Goal: Information Seeking & Learning: Learn about a topic

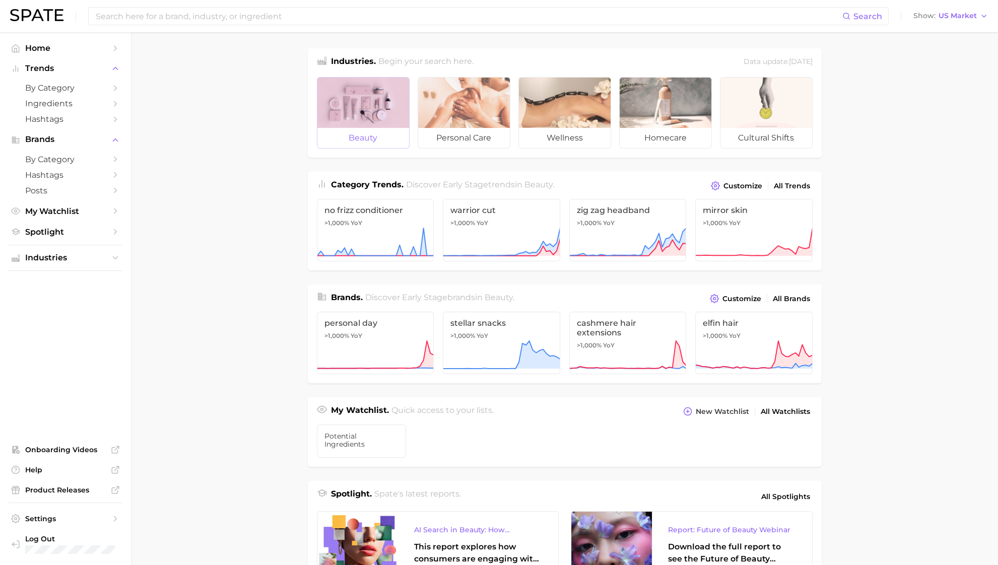
click at [346, 125] on div at bounding box center [364, 103] width 92 height 50
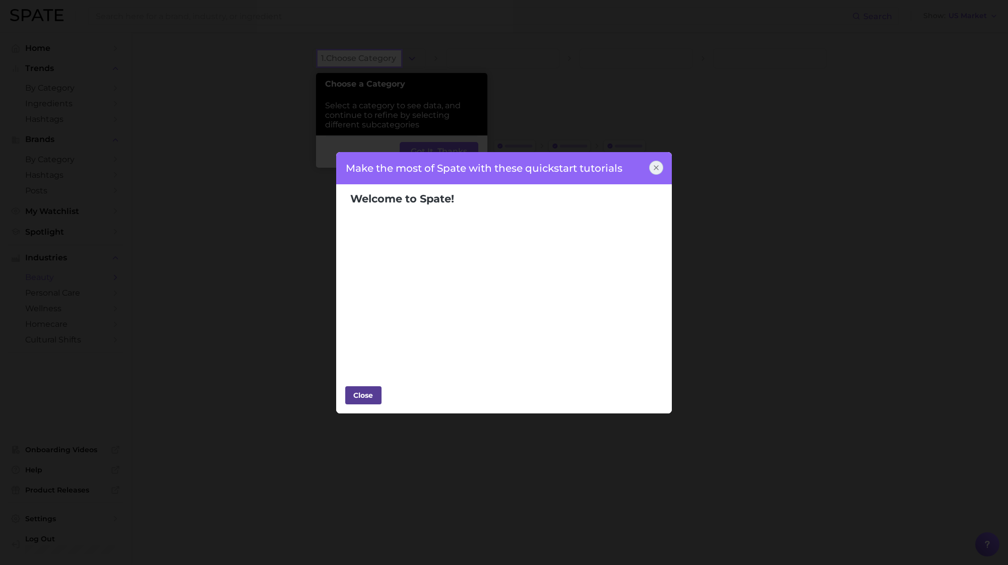
click at [365, 393] on div "Close" at bounding box center [363, 395] width 30 height 15
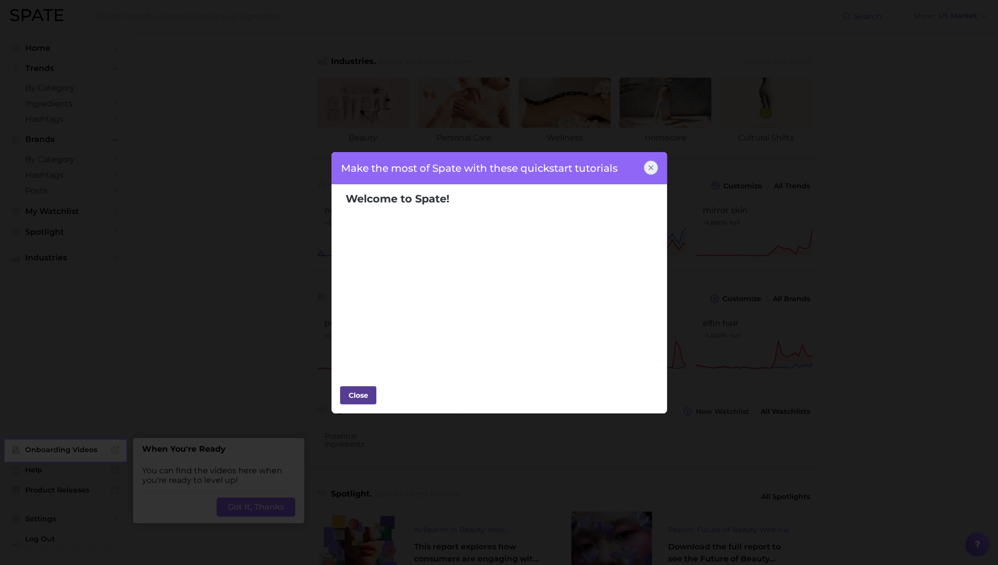
click at [365, 391] on div "Close" at bounding box center [358, 395] width 30 height 15
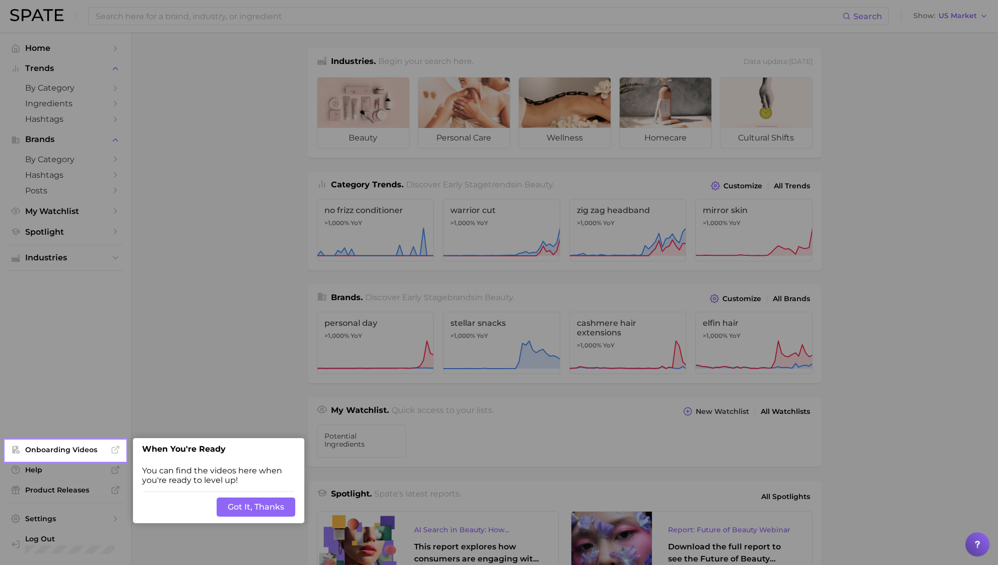
click at [261, 506] on button "Got It, Thanks" at bounding box center [256, 507] width 79 height 19
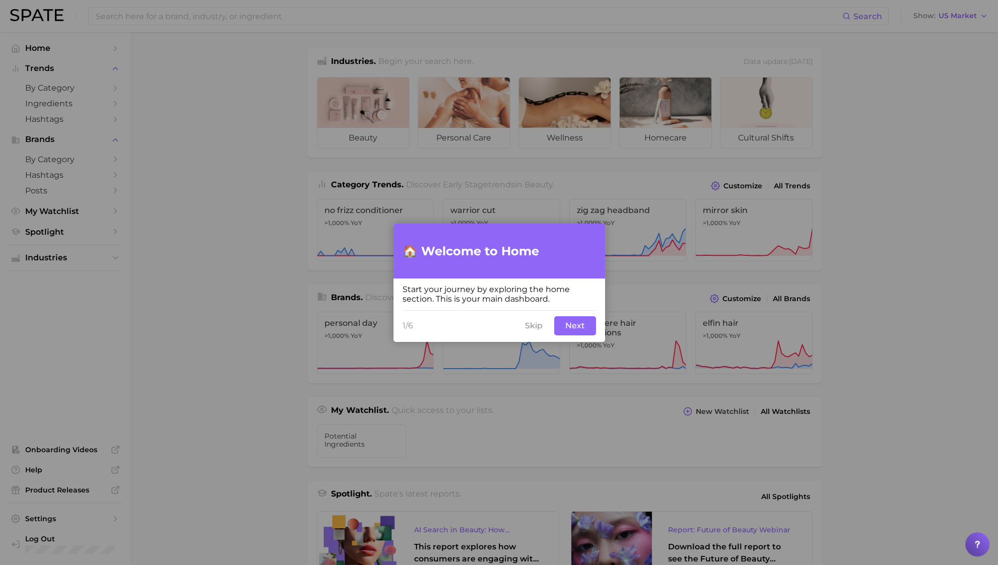
click at [590, 326] on button "Next" at bounding box center [575, 326] width 42 height 19
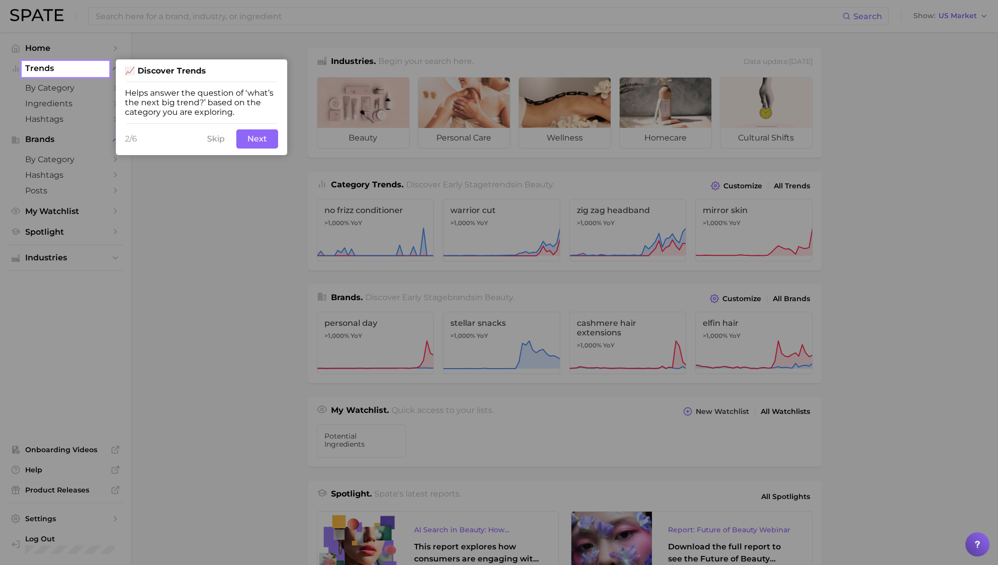
drag, startPoint x: 267, startPoint y: 144, endPoint x: 249, endPoint y: 138, distance: 18.2
click at [249, 138] on button "Next" at bounding box center [257, 139] width 42 height 19
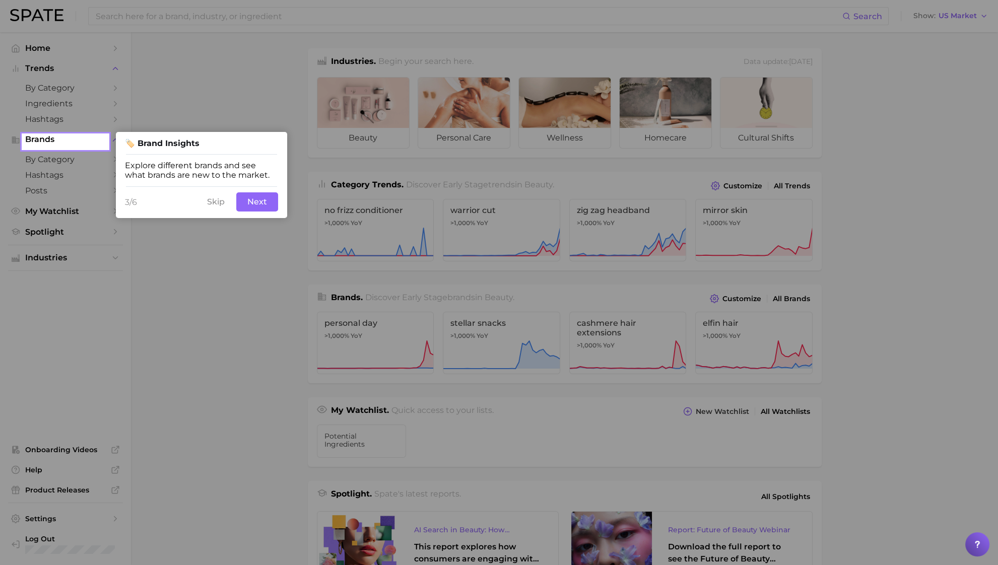
click at [255, 211] on button "Next" at bounding box center [257, 202] width 42 height 19
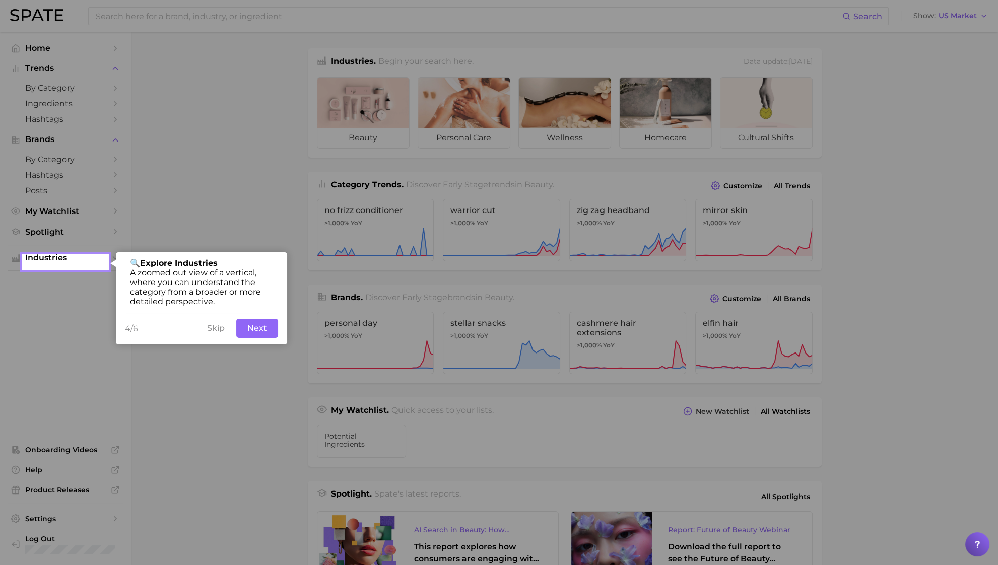
click at [249, 328] on button "Next" at bounding box center [257, 328] width 42 height 19
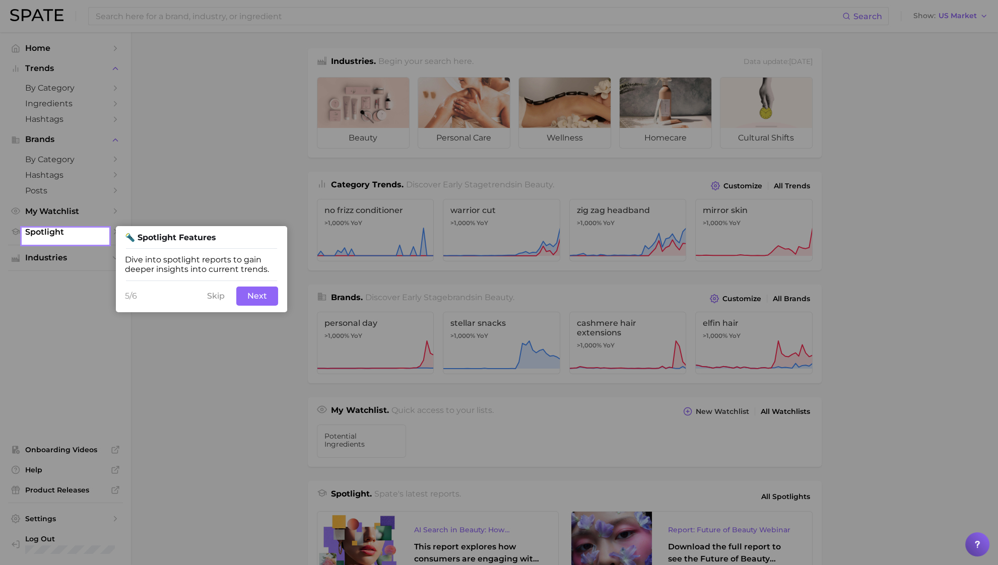
click at [257, 294] on button "Next" at bounding box center [257, 296] width 42 height 19
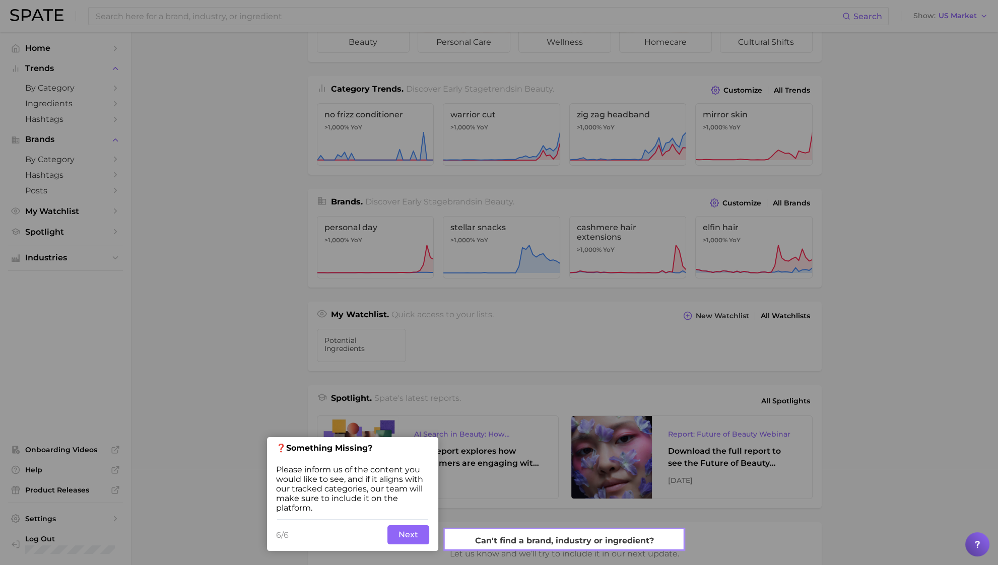
scroll to position [101, 0]
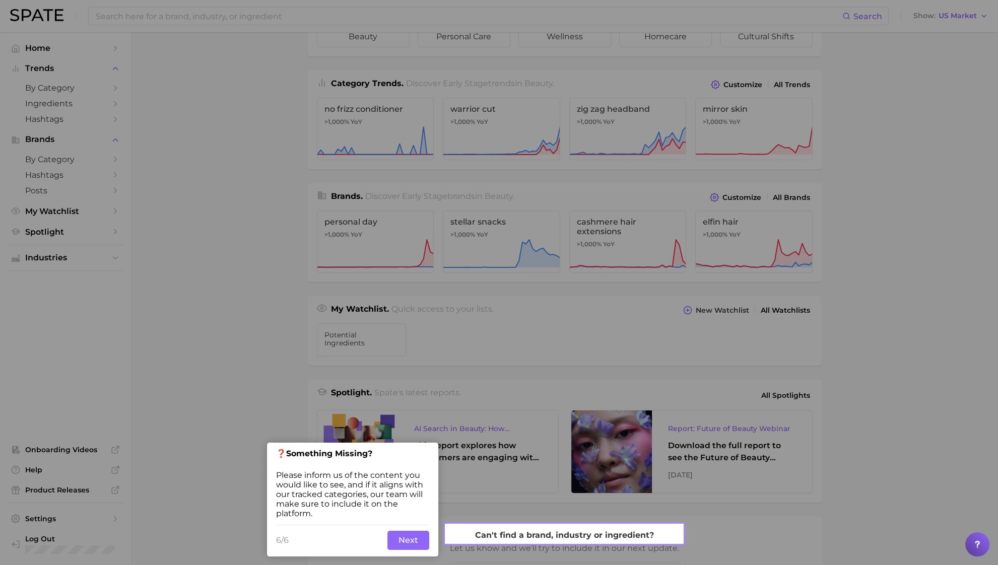
click at [402, 543] on button "Next" at bounding box center [409, 540] width 42 height 19
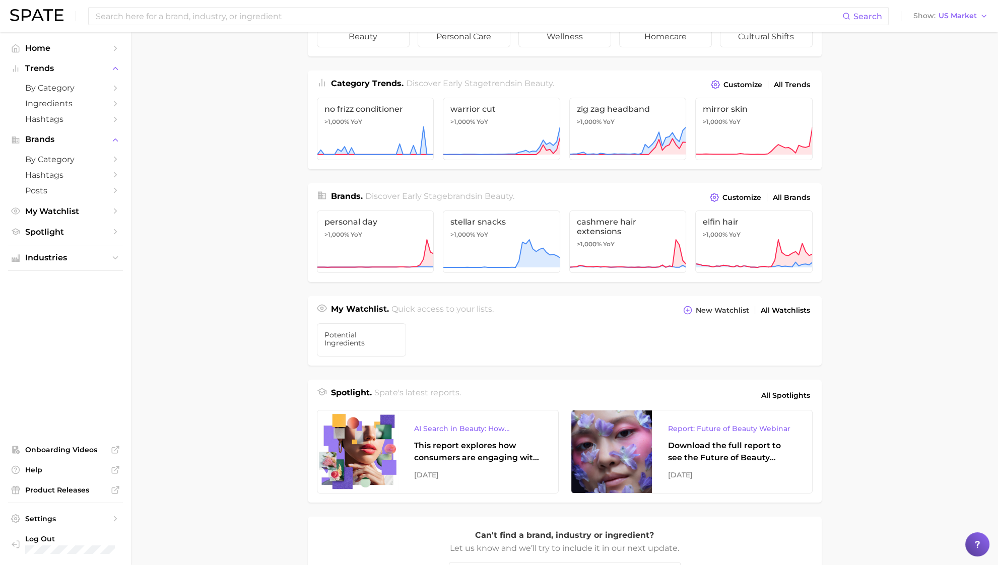
scroll to position [0, 0]
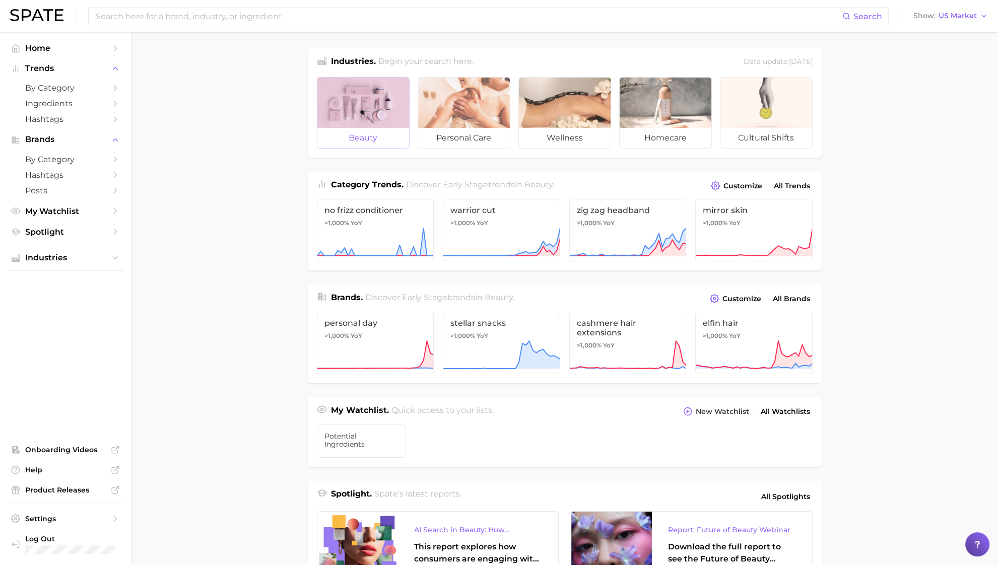
click at [359, 145] on span "beauty" at bounding box center [364, 138] width 92 height 20
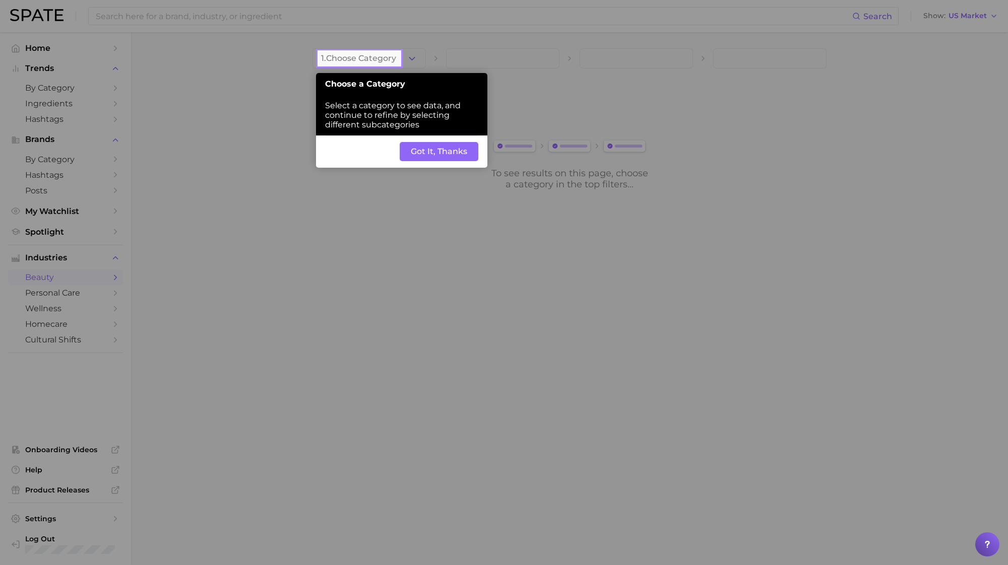
click at [443, 154] on button "Got It, Thanks" at bounding box center [439, 151] width 79 height 19
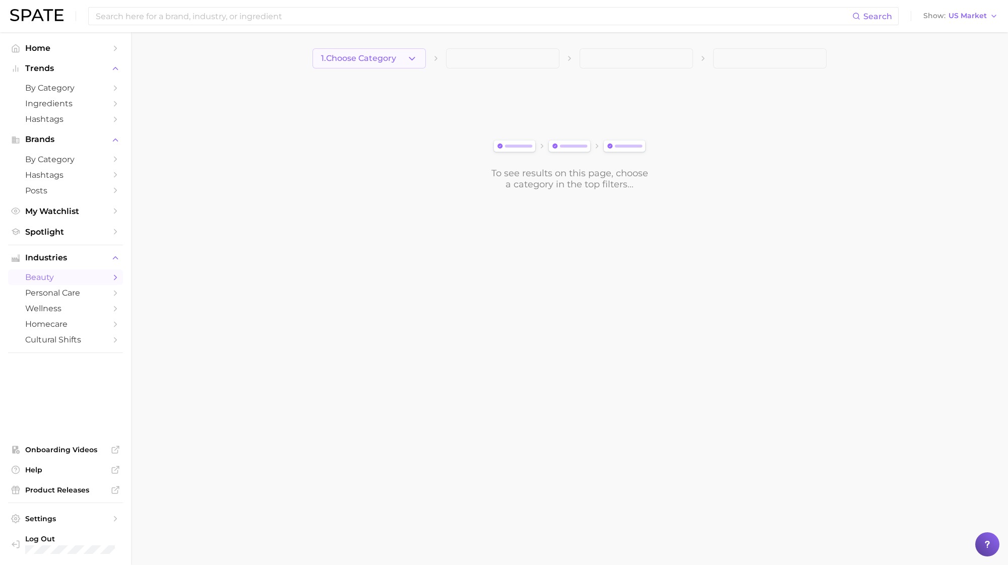
click at [409, 65] on button "1. Choose Category" at bounding box center [368, 58] width 113 height 20
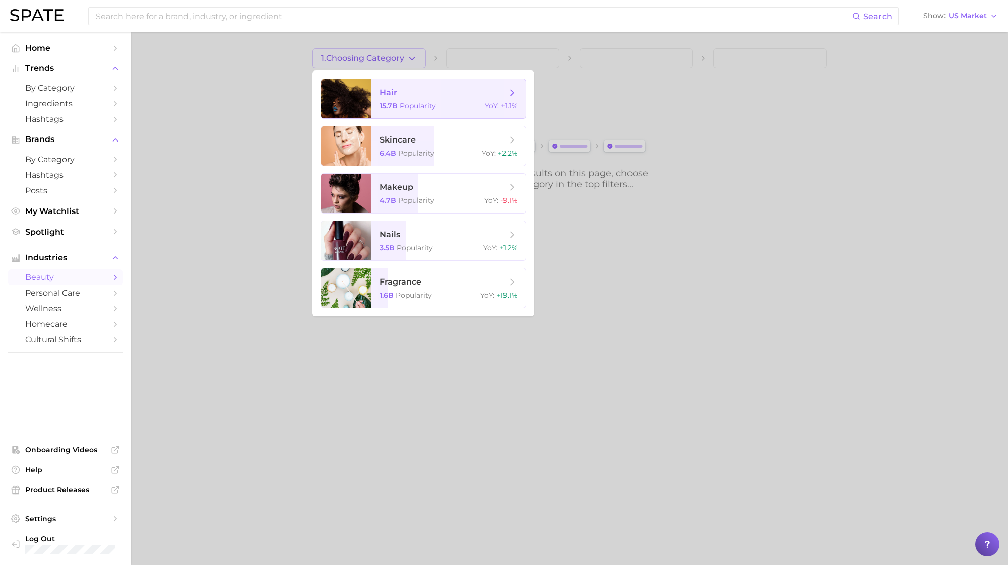
click at [420, 94] on span "hair" at bounding box center [443, 92] width 127 height 11
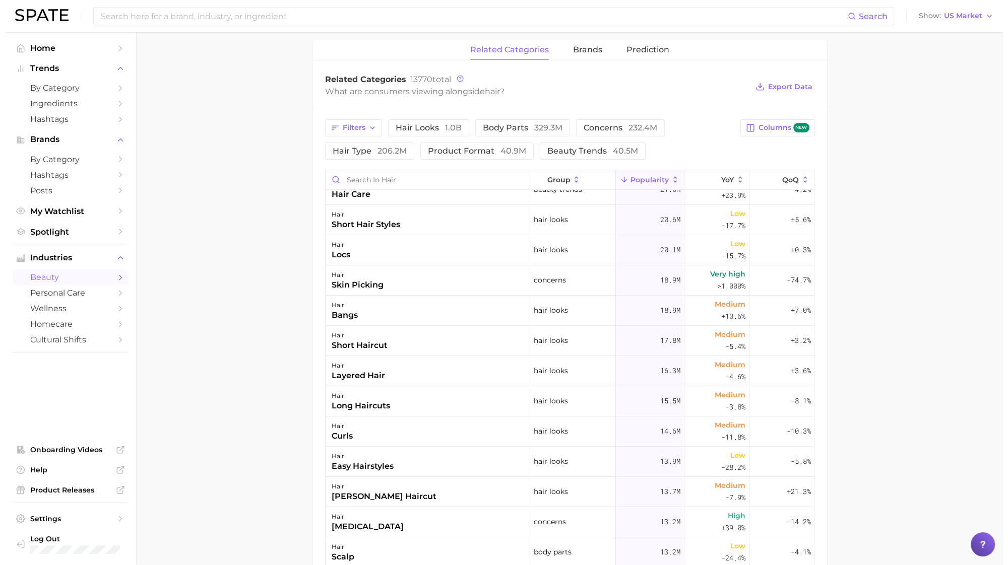
scroll to position [341, 0]
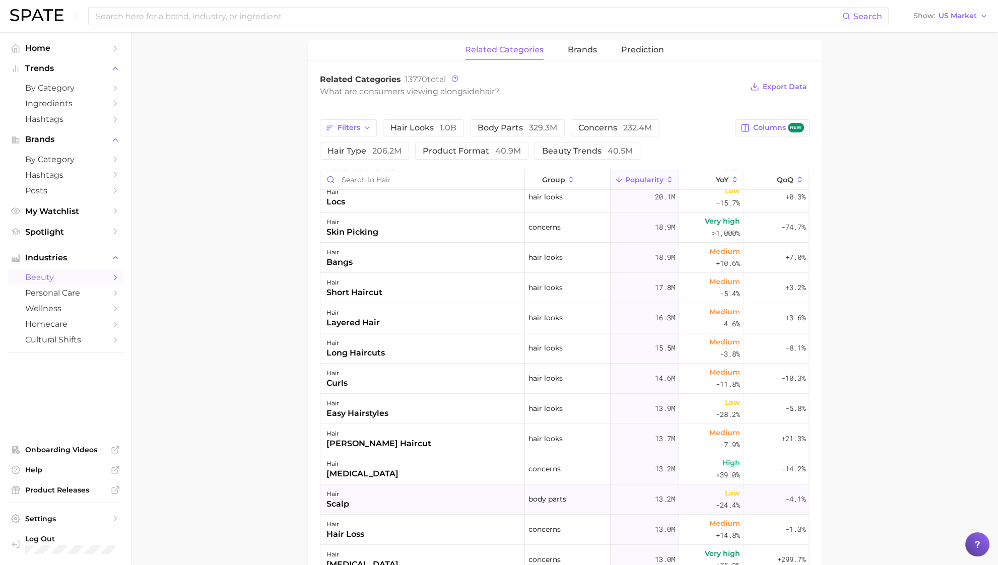
click at [411, 511] on div "hair scalp" at bounding box center [423, 500] width 205 height 30
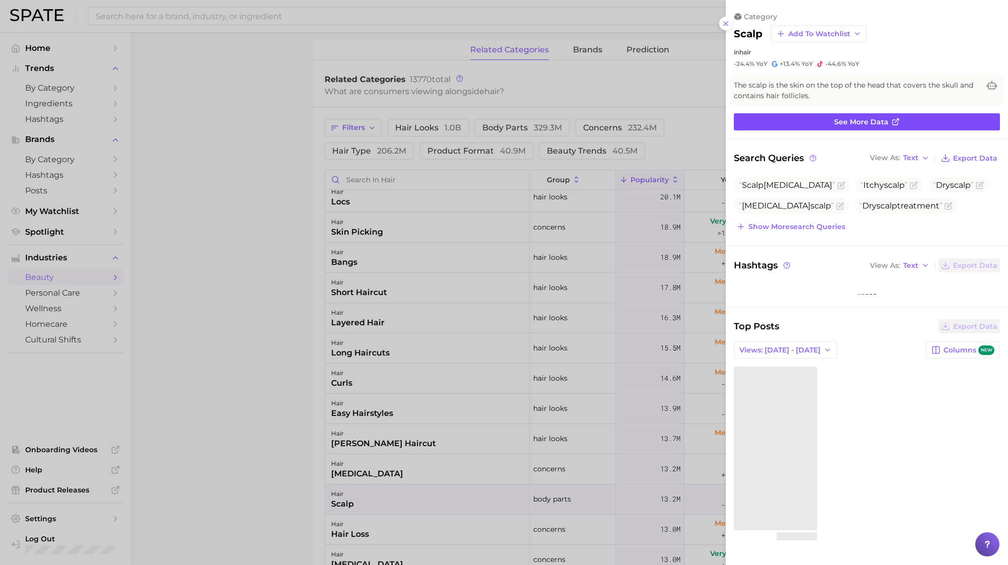
click at [836, 124] on span "See more data" at bounding box center [861, 122] width 54 height 9
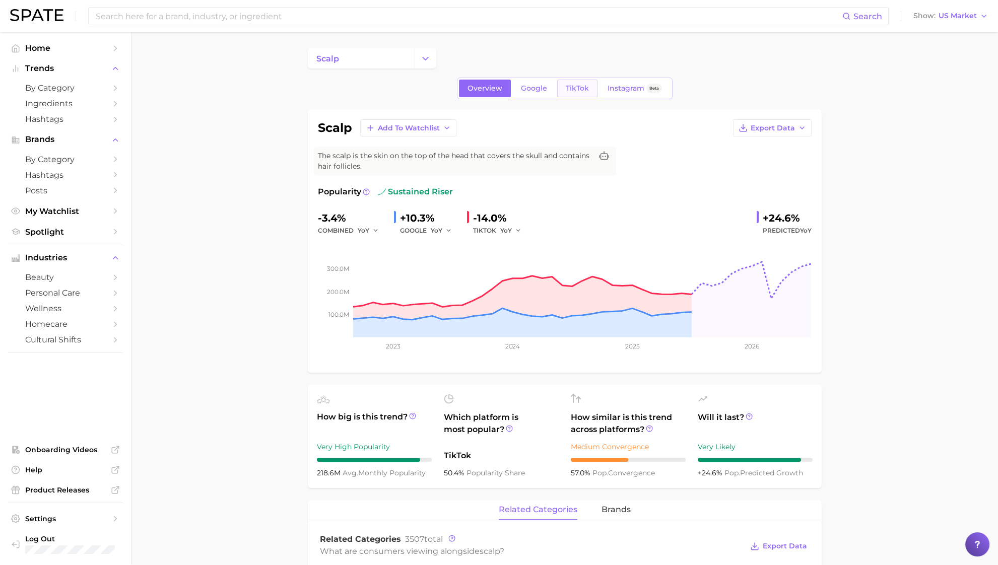
click at [570, 92] on link "TikTok" at bounding box center [577, 89] width 40 height 18
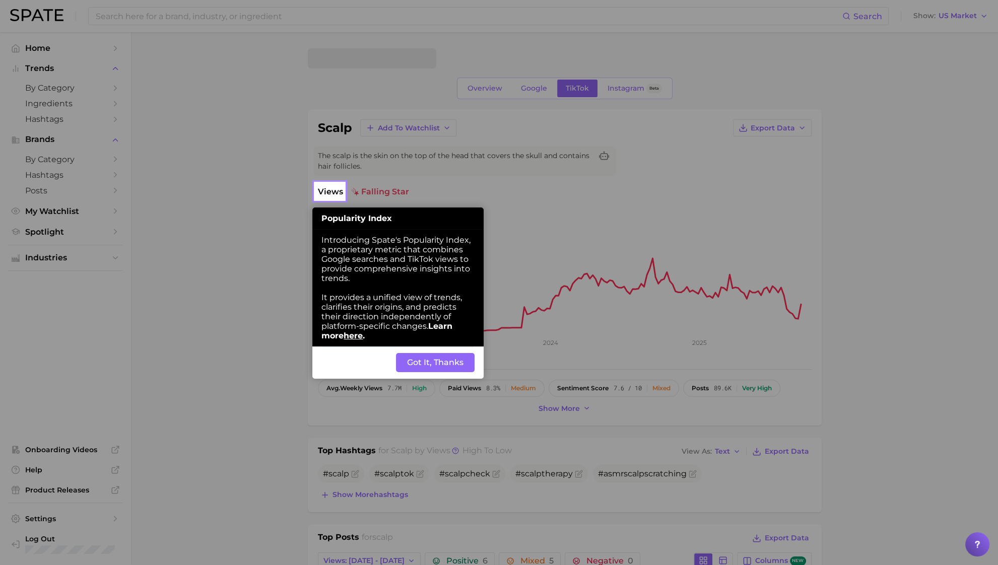
click at [465, 366] on button "Got It, Thanks" at bounding box center [435, 362] width 79 height 19
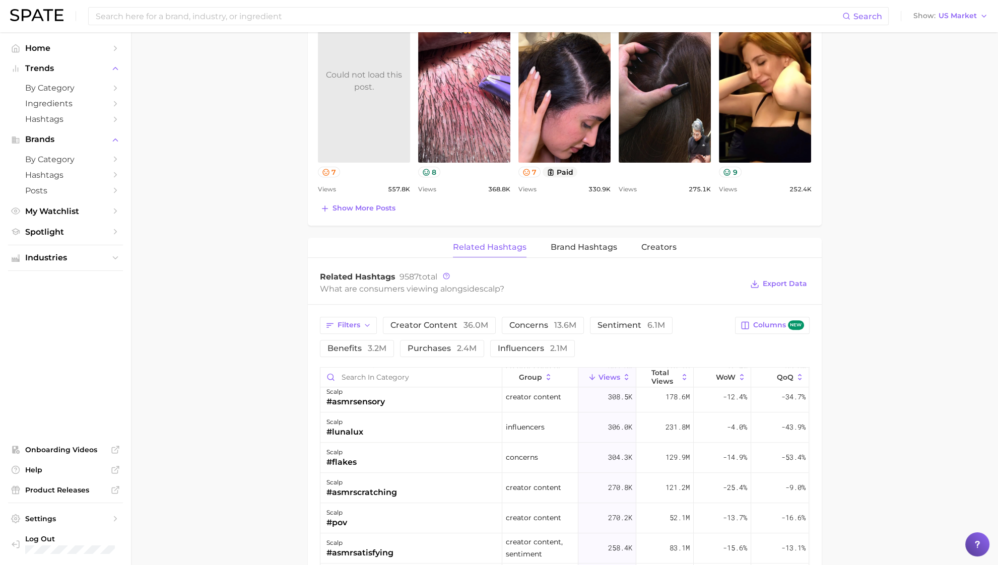
scroll to position [547, 0]
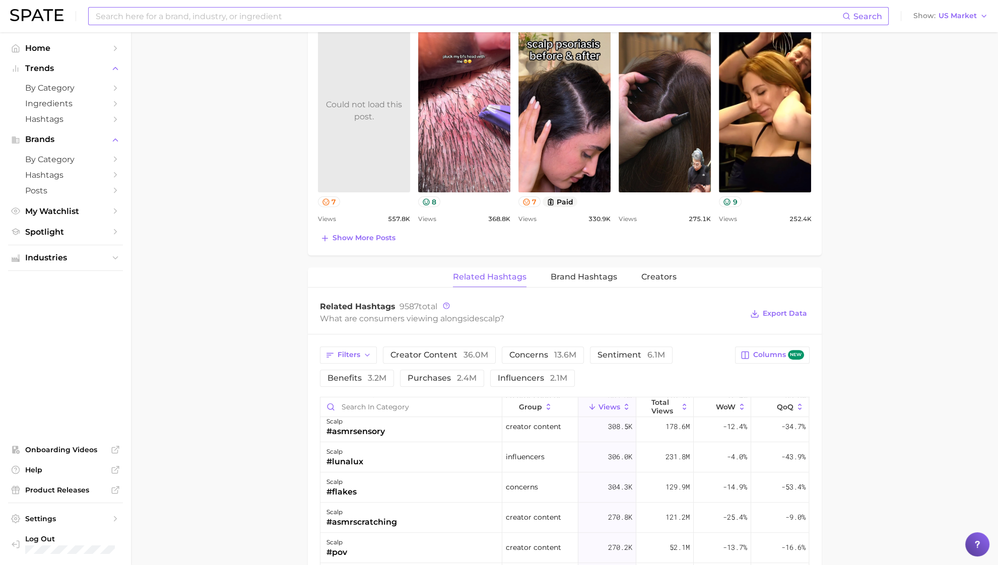
click at [296, 21] on input at bounding box center [469, 16] width 748 height 17
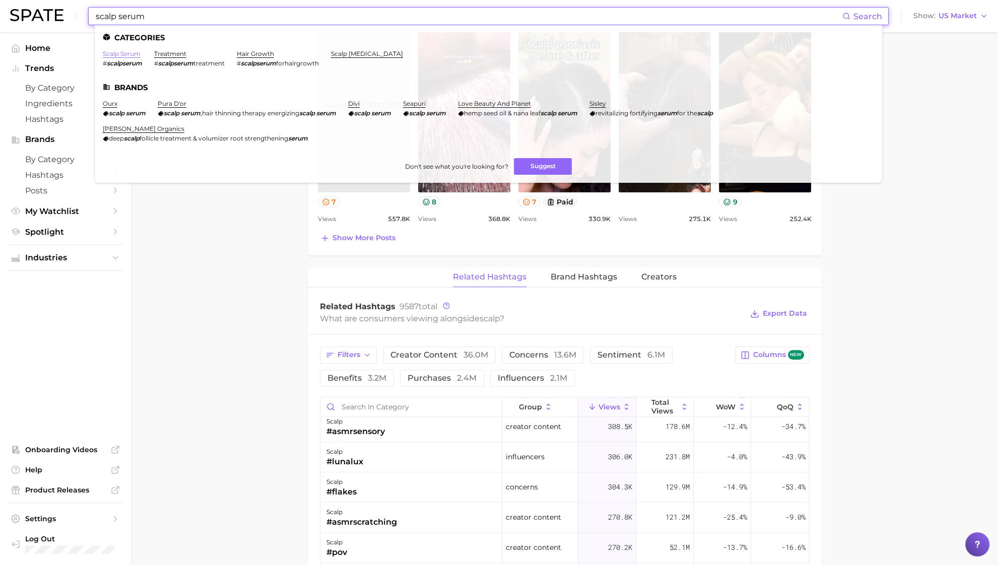
type input "scalp serum"
click at [134, 53] on link "scalp serum" at bounding box center [122, 54] width 38 height 8
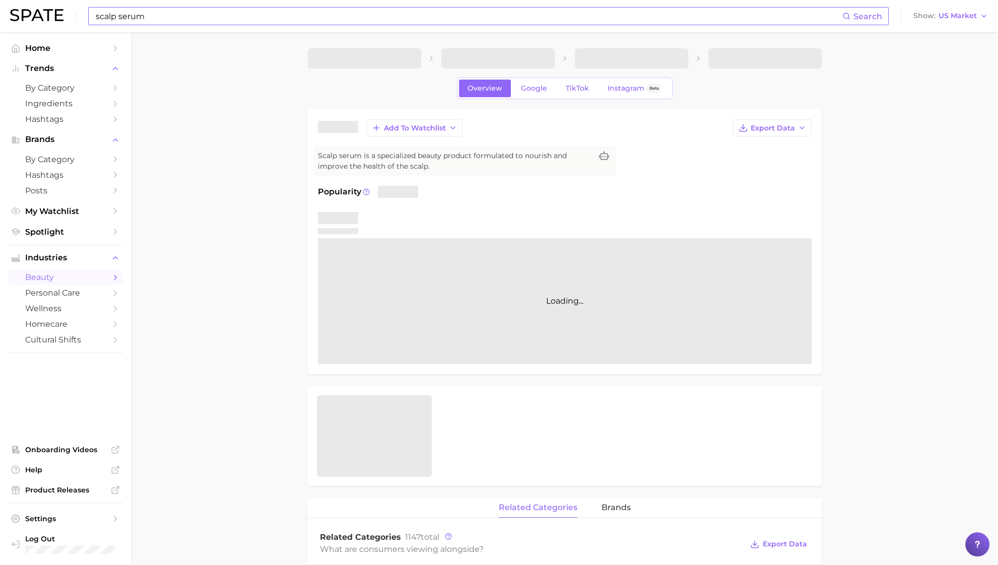
scroll to position [40, 0]
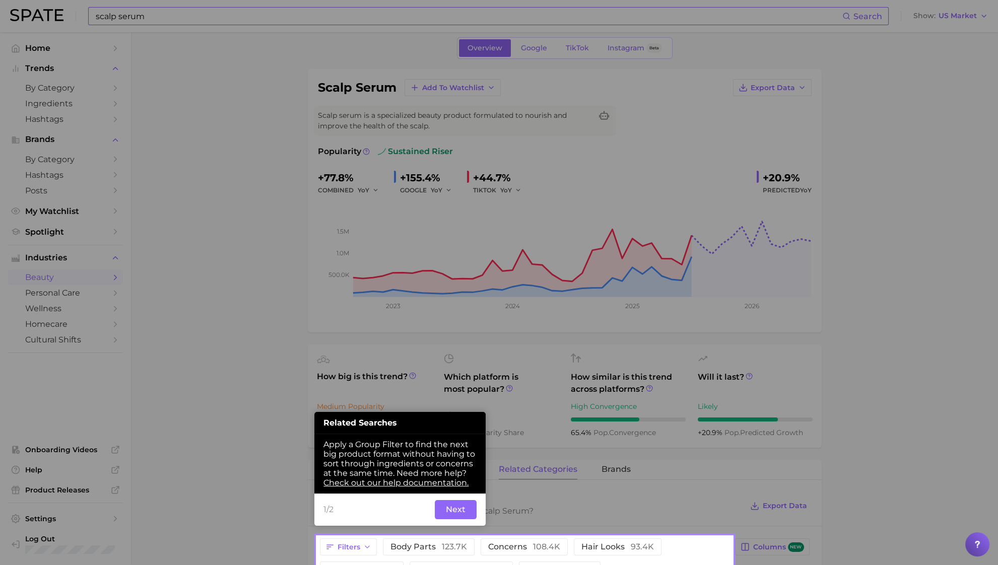
click at [450, 509] on button "Next" at bounding box center [456, 509] width 42 height 19
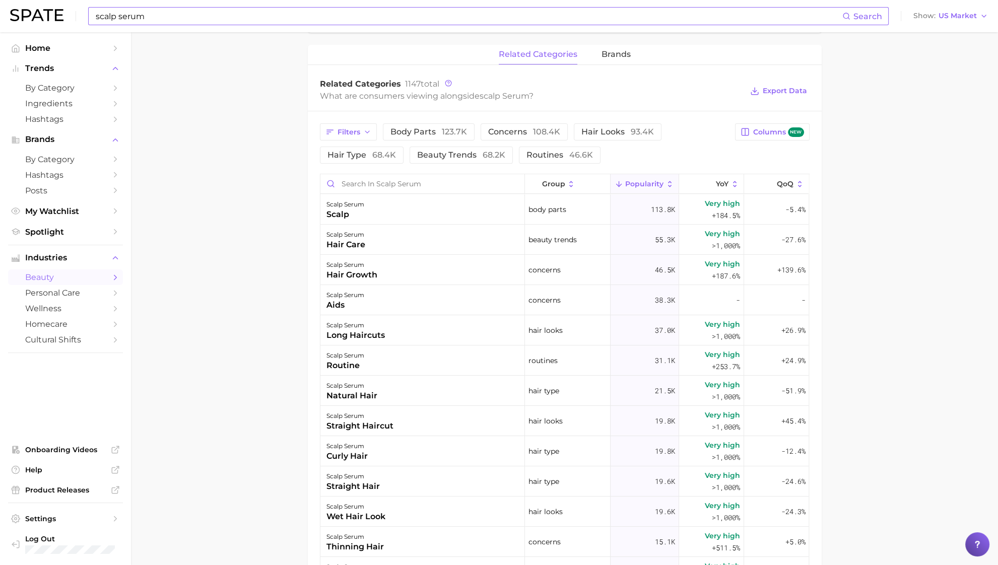
scroll to position [487, 0]
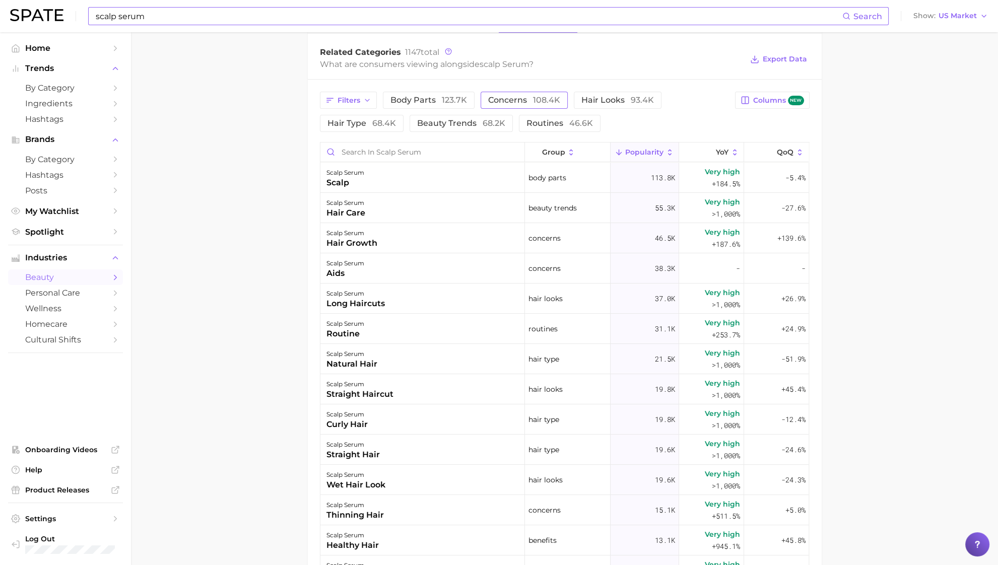
click at [523, 104] on span "concerns 108.4k" at bounding box center [524, 100] width 72 height 8
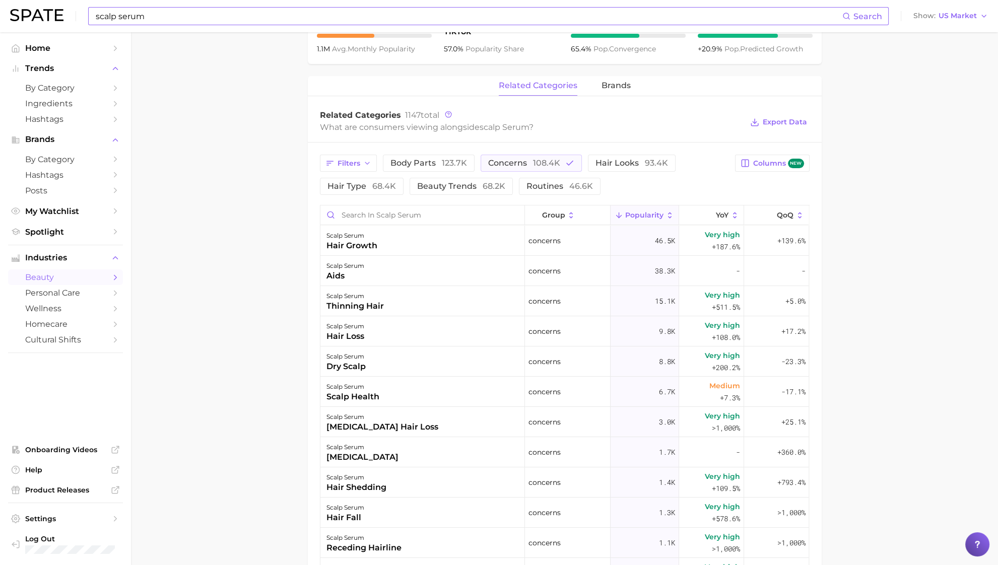
scroll to position [426, 0]
